Goal: Task Accomplishment & Management: Manage account settings

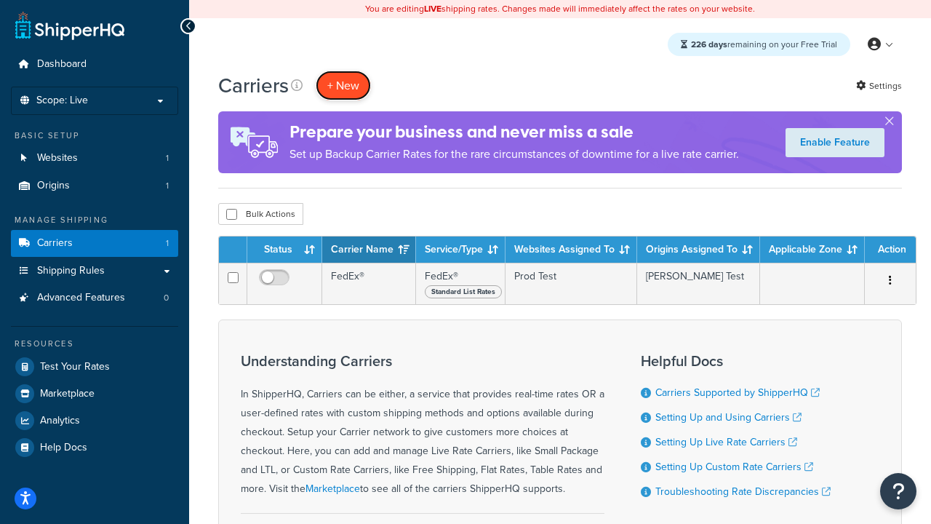
click at [343, 85] on button "+ New" at bounding box center [343, 86] width 55 height 30
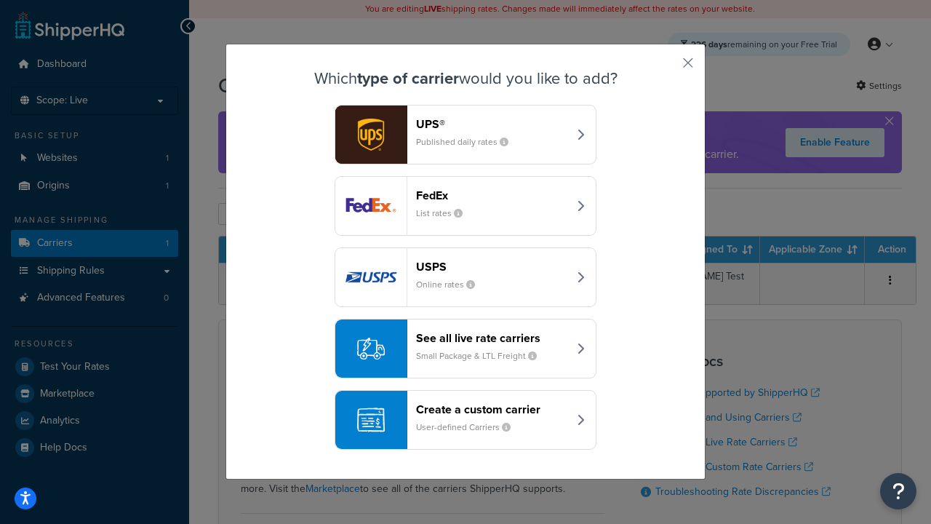
click at [492, 195] on header "FedEx" at bounding box center [492, 195] width 152 height 14
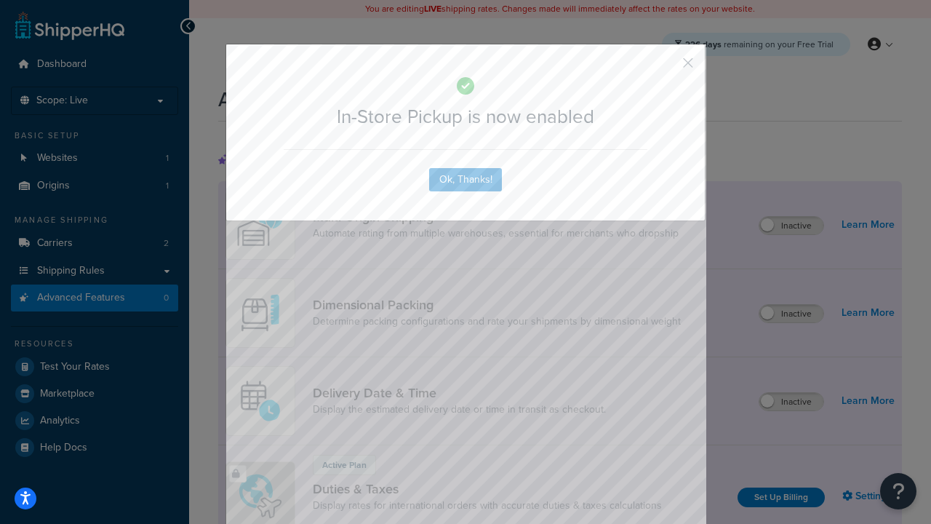
scroll to position [471, 0]
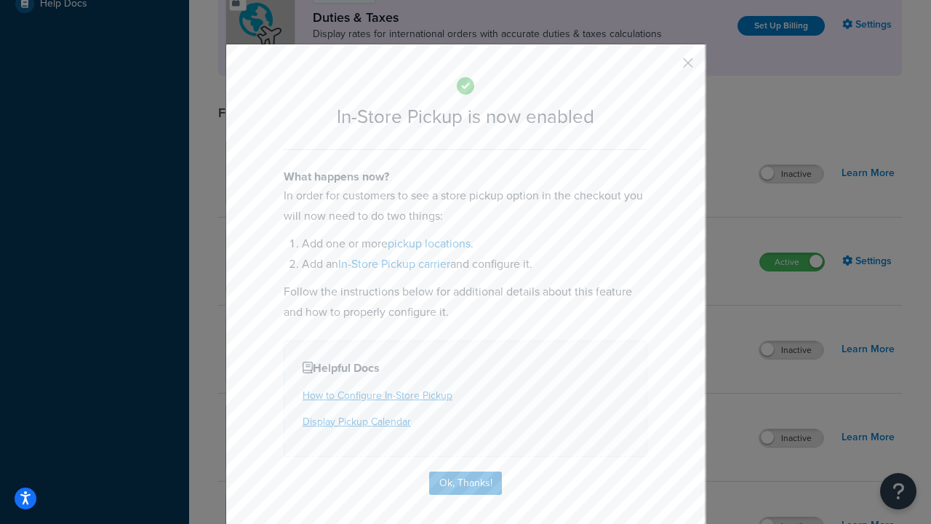
click at [666, 68] on button "button" at bounding box center [667, 68] width 4 height 4
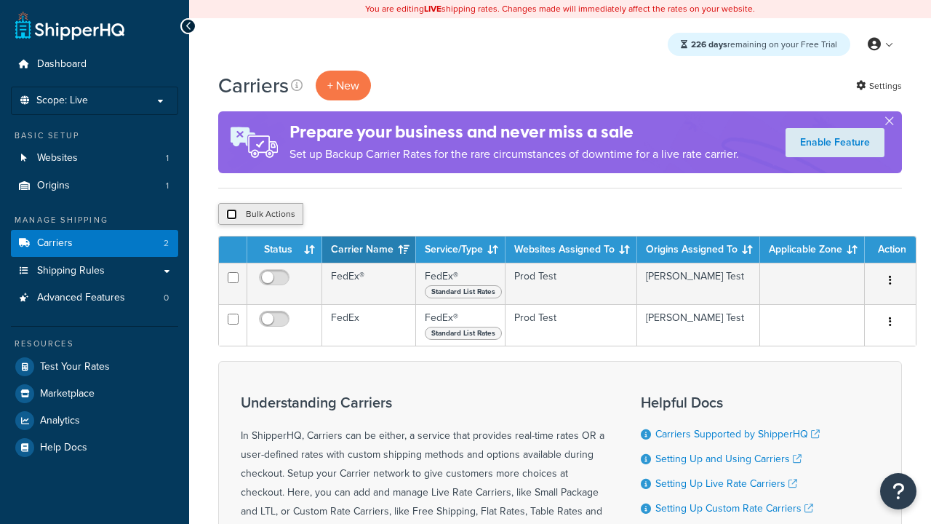
click at [231, 215] on input "checkbox" at bounding box center [231, 214] width 11 height 11
checkbox input "true"
click at [0, 0] on button "Delete" at bounding box center [0, 0] width 0 height 0
